Goal: Task Accomplishment & Management: Manage account settings

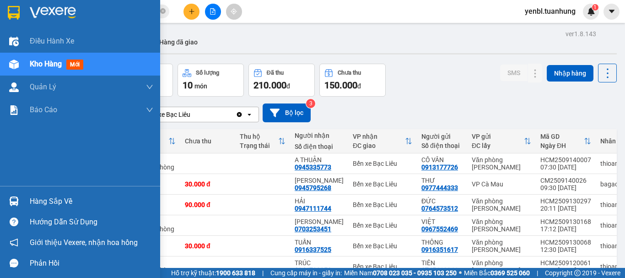
click at [35, 203] on div "Hàng sắp về" at bounding box center [92, 202] width 124 height 14
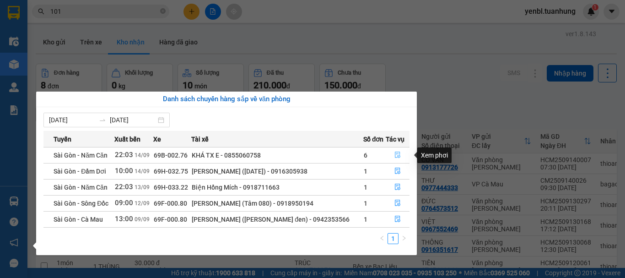
click at [395, 153] on icon "file-done" at bounding box center [398, 155] width 6 height 6
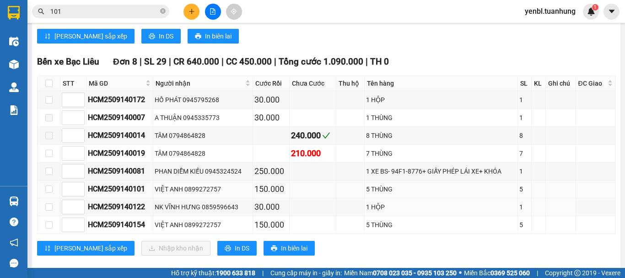
scroll to position [2564, 0]
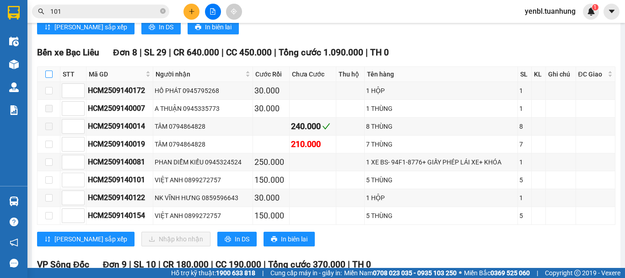
click at [52, 70] on input "checkbox" at bounding box center [48, 73] width 7 height 7
checkbox input "true"
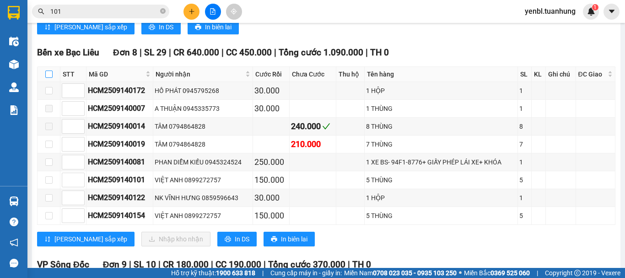
checkbox input "true"
